Goal: Find specific page/section

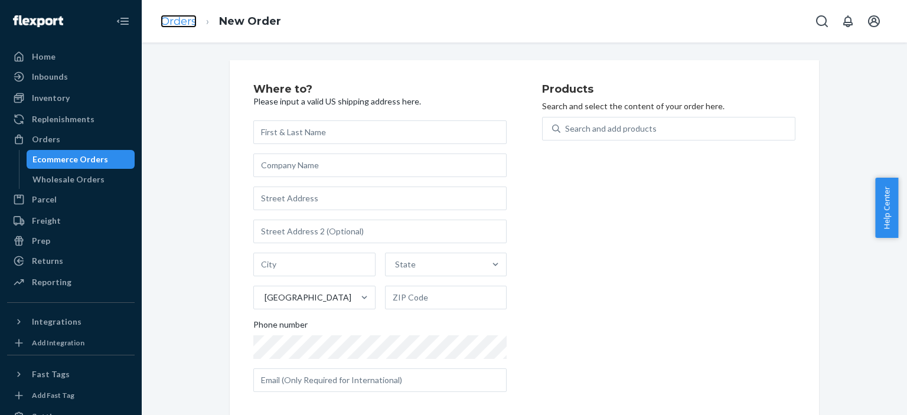
click at [187, 19] on link "Orders" at bounding box center [179, 21] width 36 height 13
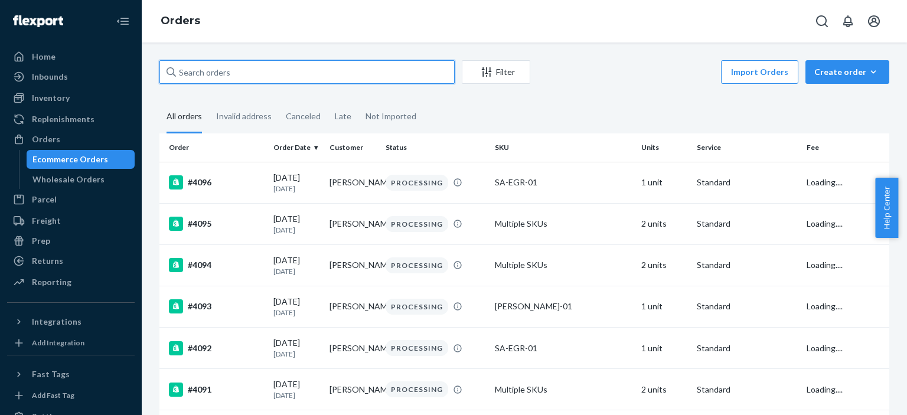
click at [301, 70] on input "text" at bounding box center [307, 72] width 295 height 24
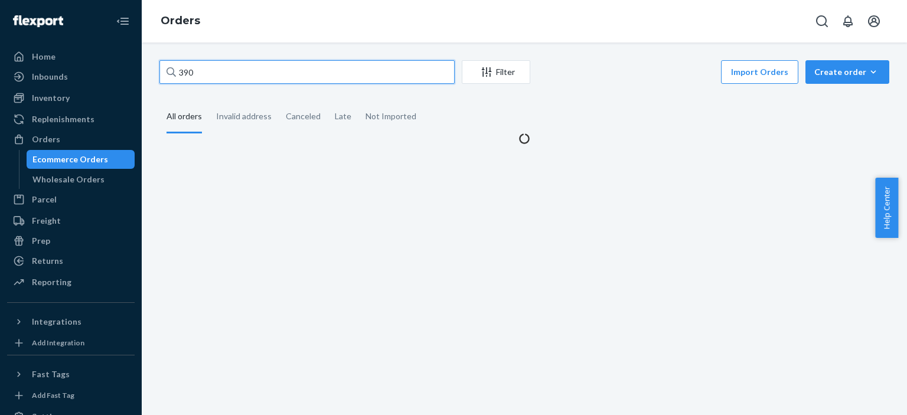
type input "3901"
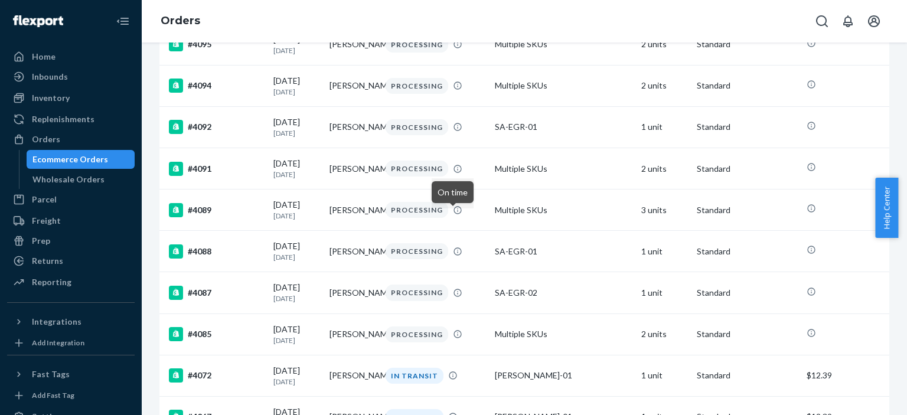
scroll to position [177, 0]
